Goal: Task Accomplishment & Management: Complete application form

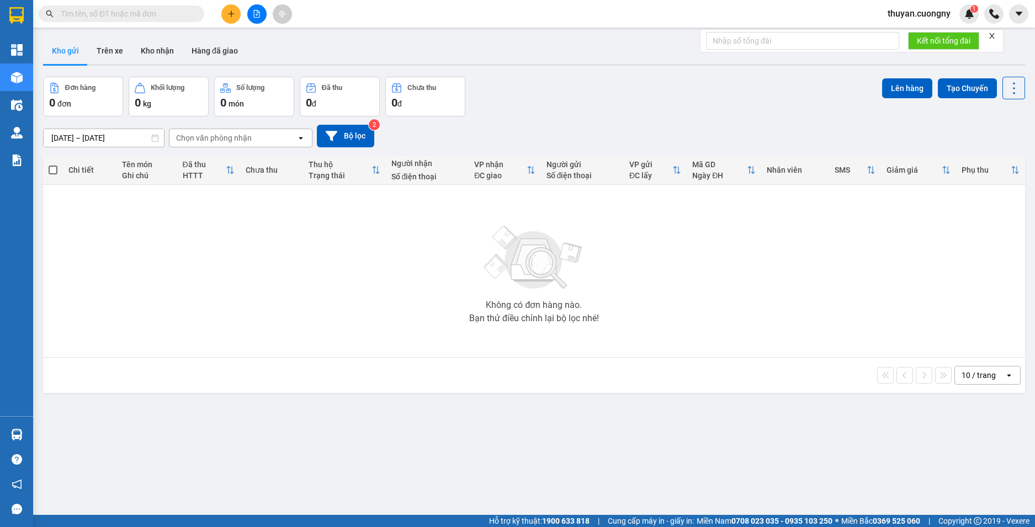
click at [111, 17] on input "text" at bounding box center [126, 14] width 130 height 12
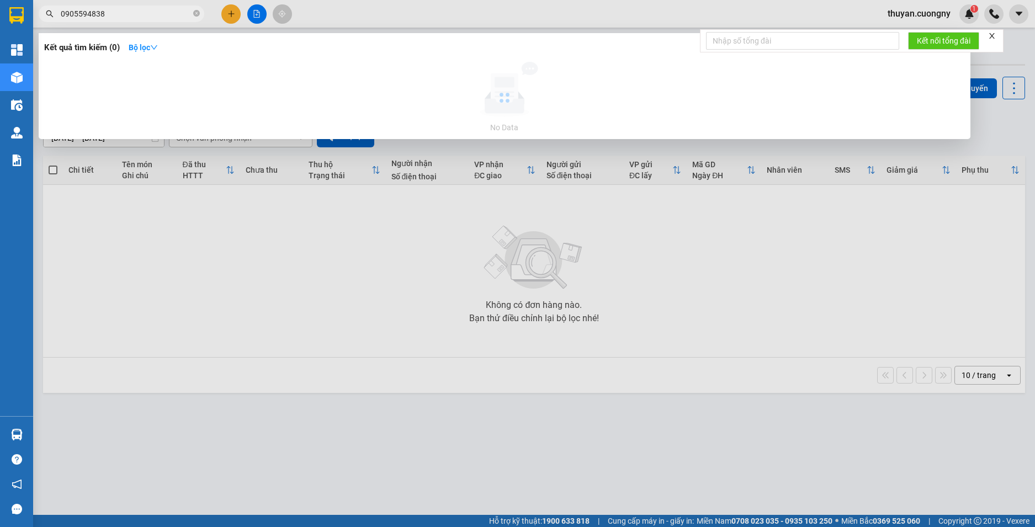
click at [111, 14] on input "0905594838" at bounding box center [126, 14] width 130 height 12
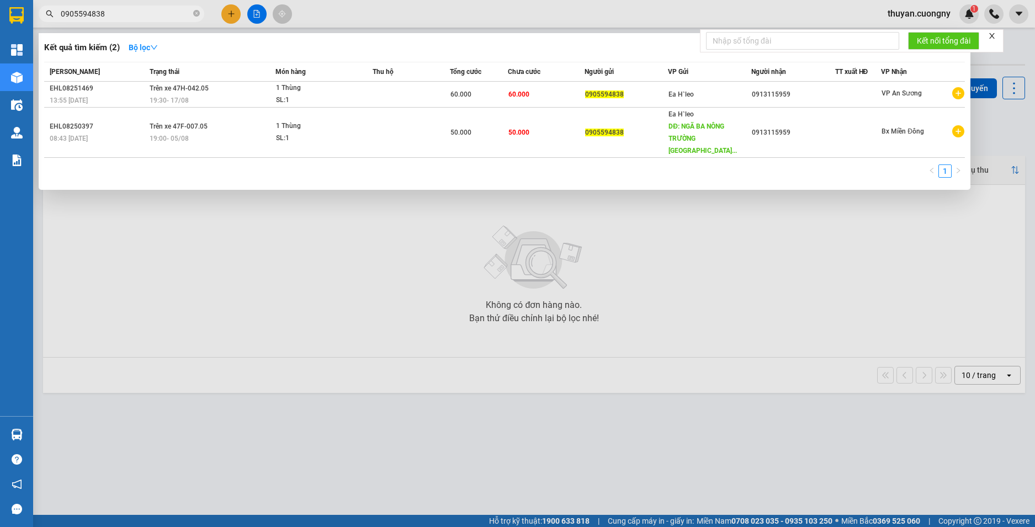
type input "0905594838"
click at [372, 10] on div at bounding box center [517, 263] width 1035 height 527
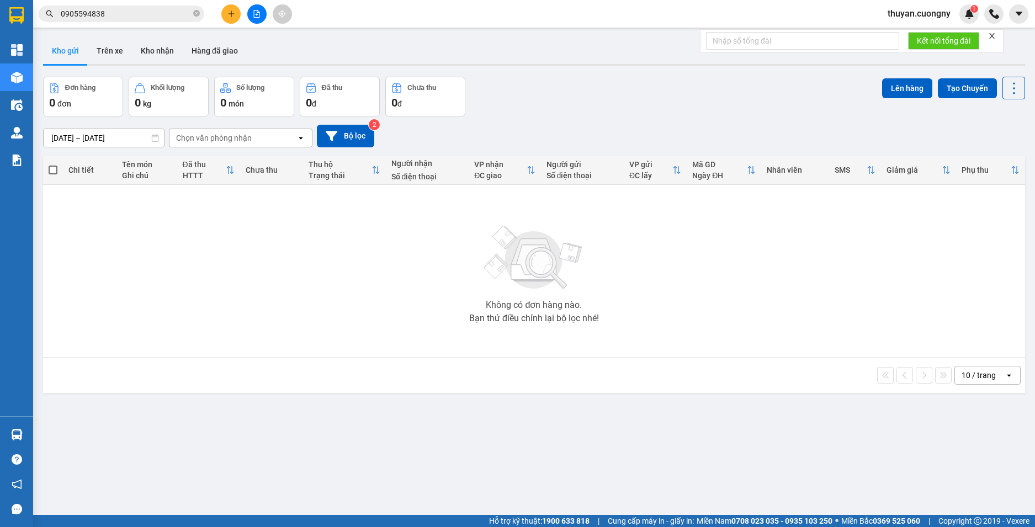
click at [562, 7] on div "Kết quả tìm kiếm ( 2 ) Bộ lọc Mã ĐH Trạng thái Món hàng Thu hộ Tổng cước Chưa c…" at bounding box center [517, 14] width 1035 height 28
click at [162, 14] on input "0905594838" at bounding box center [126, 14] width 130 height 12
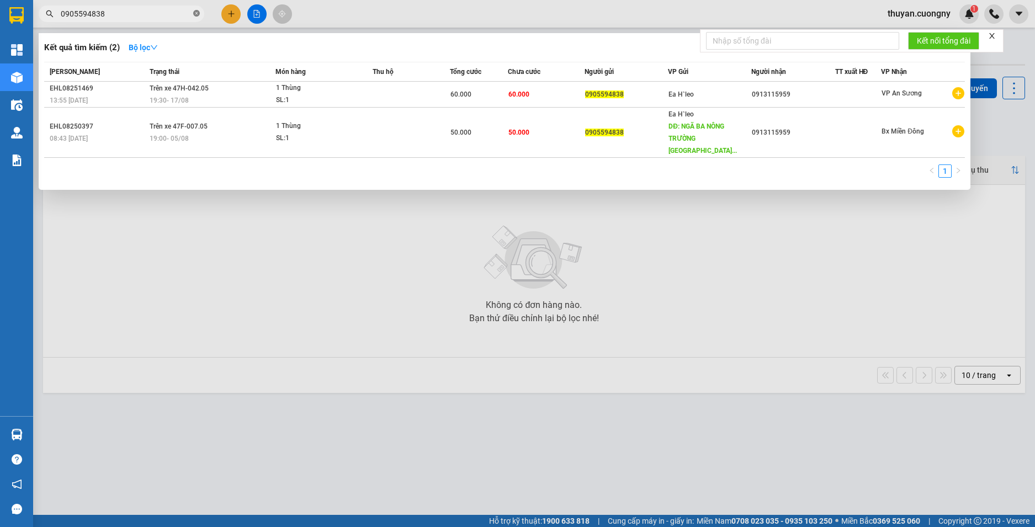
click at [195, 15] on icon "close-circle" at bounding box center [196, 13] width 7 height 7
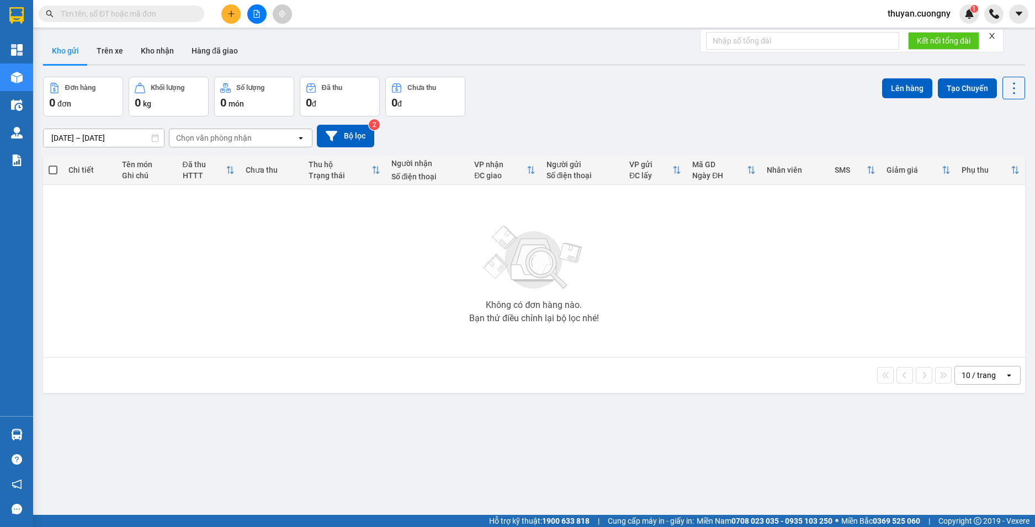
click at [341, 24] on div "Kết quả tìm kiếm ( 2 ) Bộ lọc Mã ĐH Trạng thái Món hàng Thu hộ Tổng cước Chưa c…" at bounding box center [517, 14] width 1035 height 28
click at [135, 13] on input "text" at bounding box center [126, 14] width 130 height 12
paste input "0869753978"
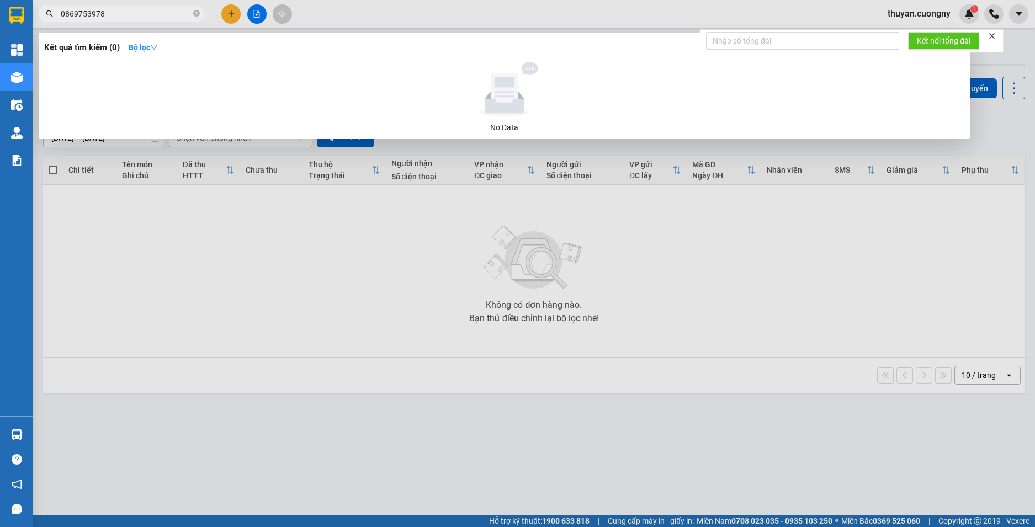
click at [127, 14] on input "0869753978" at bounding box center [126, 14] width 130 height 12
click at [127, 13] on input "0869753978" at bounding box center [126, 14] width 130 height 12
type input "0869753978"
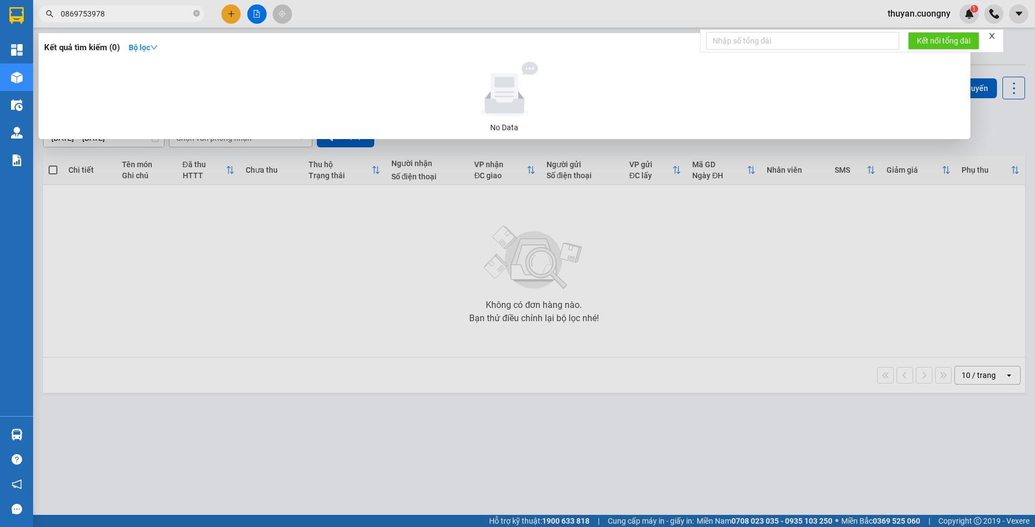
click at [346, 10] on div at bounding box center [517, 263] width 1035 height 527
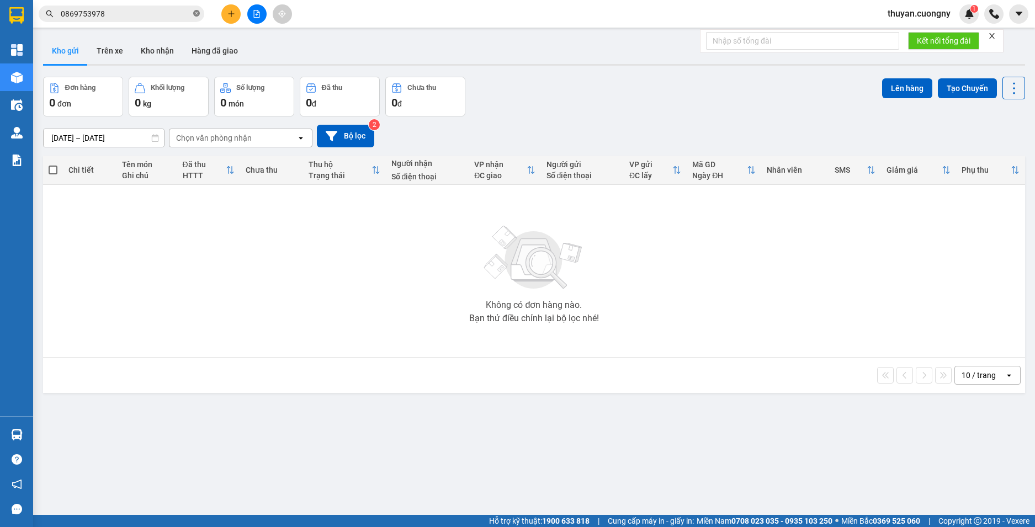
click at [198, 17] on icon "close-circle" at bounding box center [196, 13] width 7 height 7
click at [338, 5] on div "Kết quả tìm kiếm ( 0 ) Bộ lọc No Data thuyan.cuongny 1" at bounding box center [517, 14] width 1035 height 28
click at [133, 6] on span at bounding box center [122, 14] width 166 height 17
click at [136, 9] on input "text" at bounding box center [126, 14] width 130 height 12
paste input "0869753978"
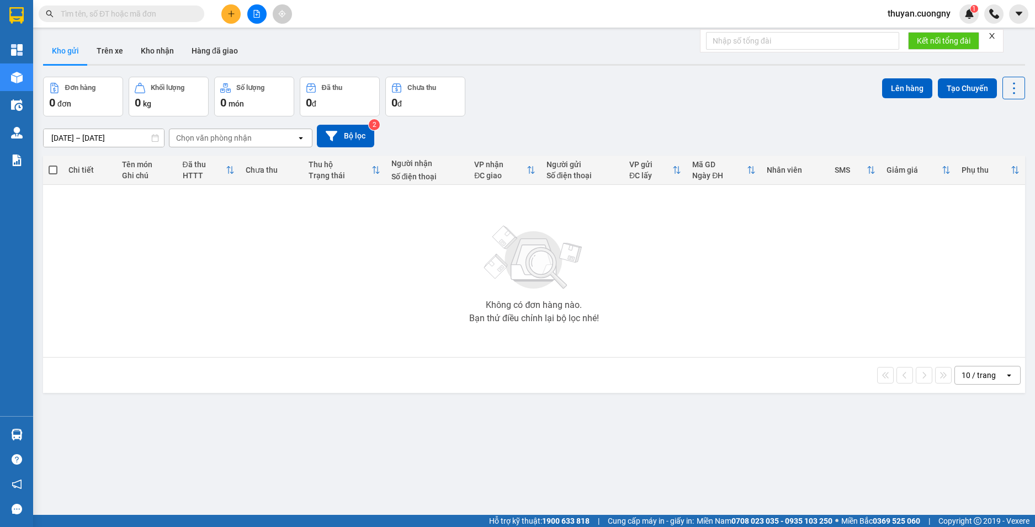
type input "0869753978"
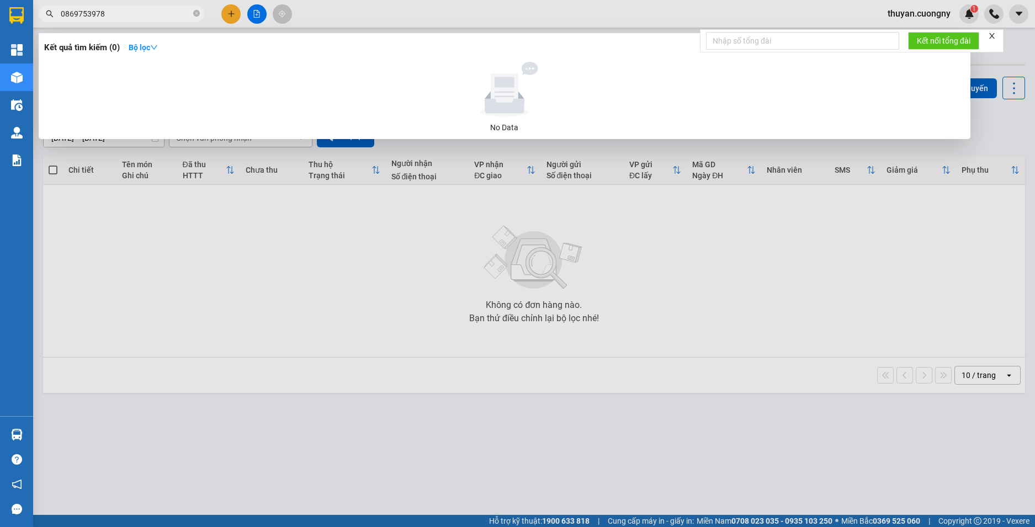
click at [148, 13] on input "0869753978" at bounding box center [126, 14] width 130 height 12
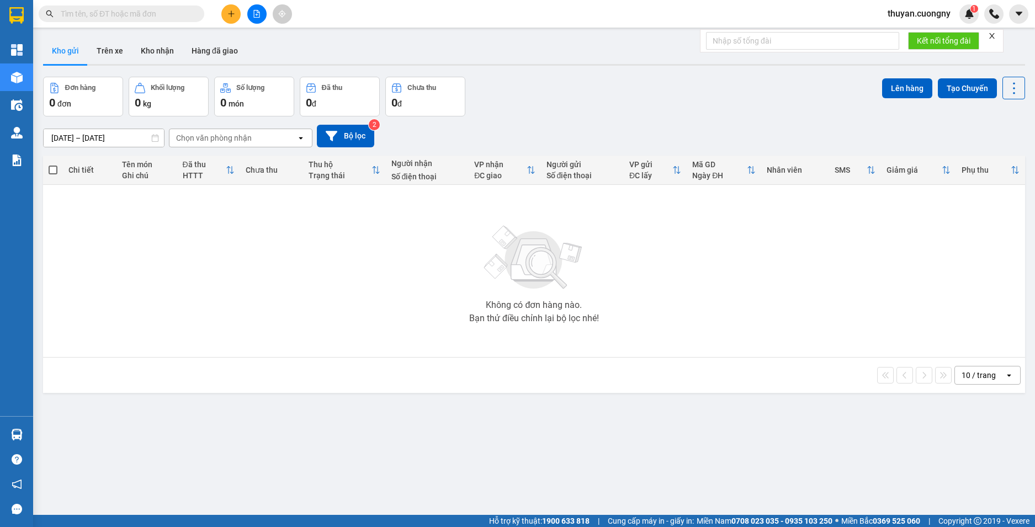
click at [174, 18] on input "text" at bounding box center [126, 14] width 130 height 12
paste input "0386166834"
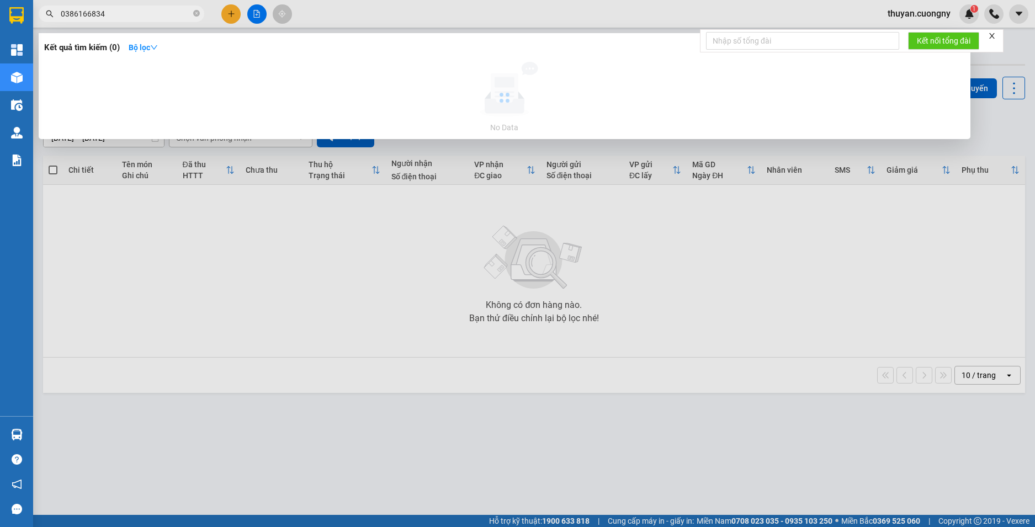
type input "0386166834"
click at [198, 15] on icon "close-circle" at bounding box center [196, 13] width 7 height 7
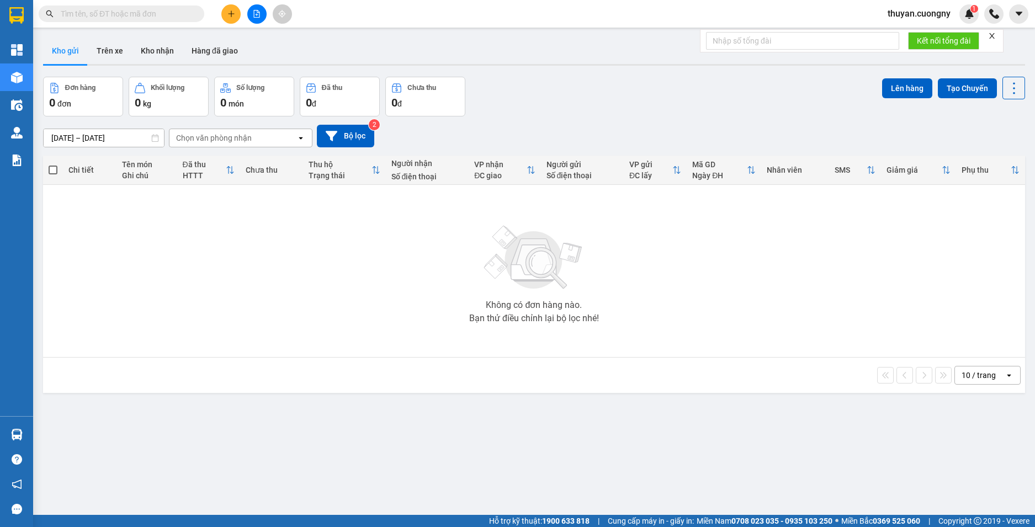
click at [143, 11] on input "text" at bounding box center [126, 14] width 130 height 12
paste input "0963171837"
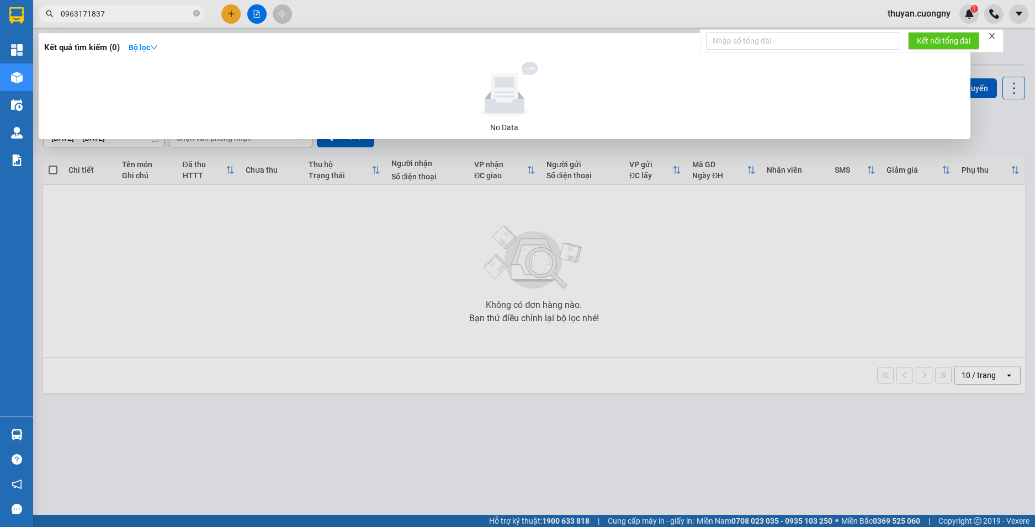
click at [246, 432] on div at bounding box center [517, 263] width 1035 height 527
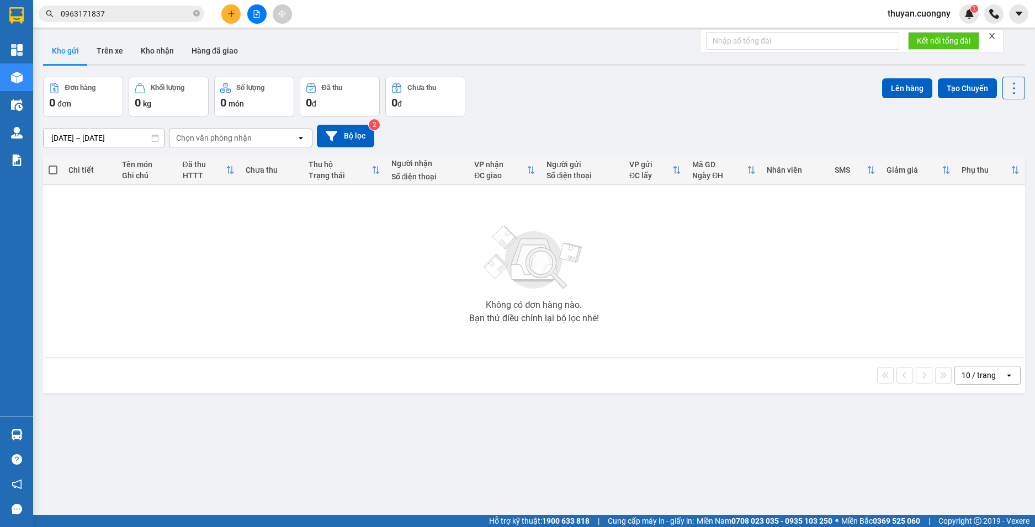
click at [131, 14] on input "0963171837" at bounding box center [126, 14] width 130 height 12
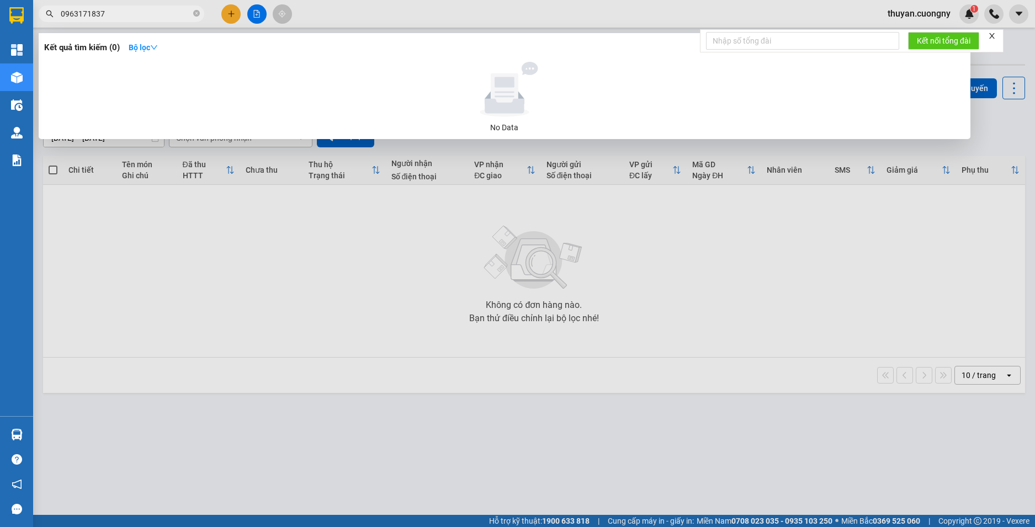
drag, startPoint x: 131, startPoint y: 14, endPoint x: 123, endPoint y: 13, distance: 8.4
click at [123, 13] on input "0963171837" at bounding box center [126, 14] width 130 height 12
paste input "05594838"
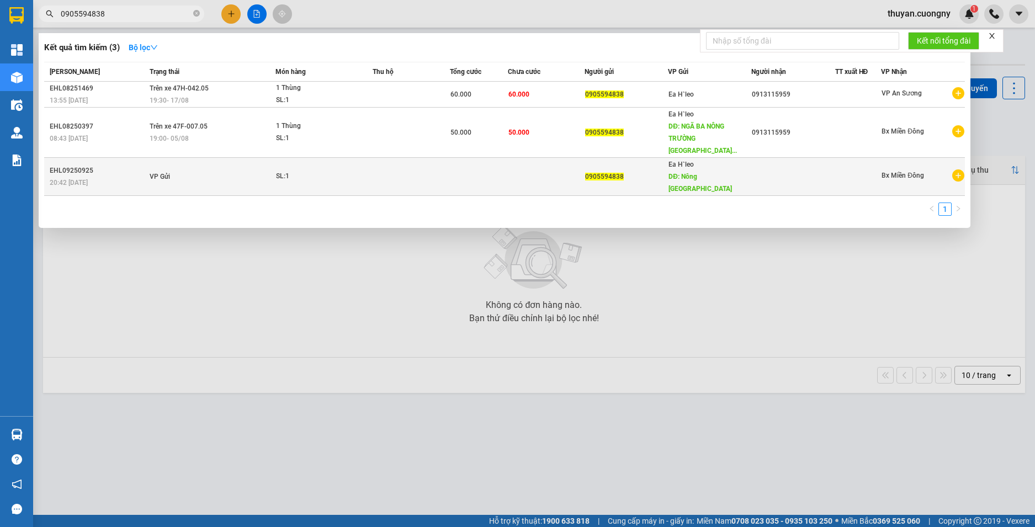
type input "0905594838"
click at [206, 165] on td "VP Gửi" at bounding box center [211, 177] width 129 height 38
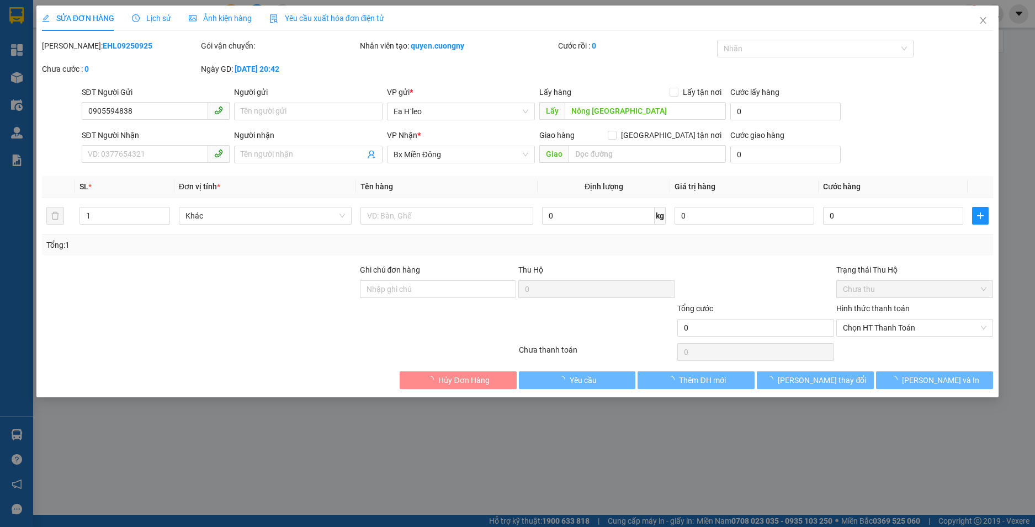
type input "0905594838"
type input "Nông [GEOGRAPHIC_DATA]"
